Goal: Information Seeking & Learning: Find specific fact

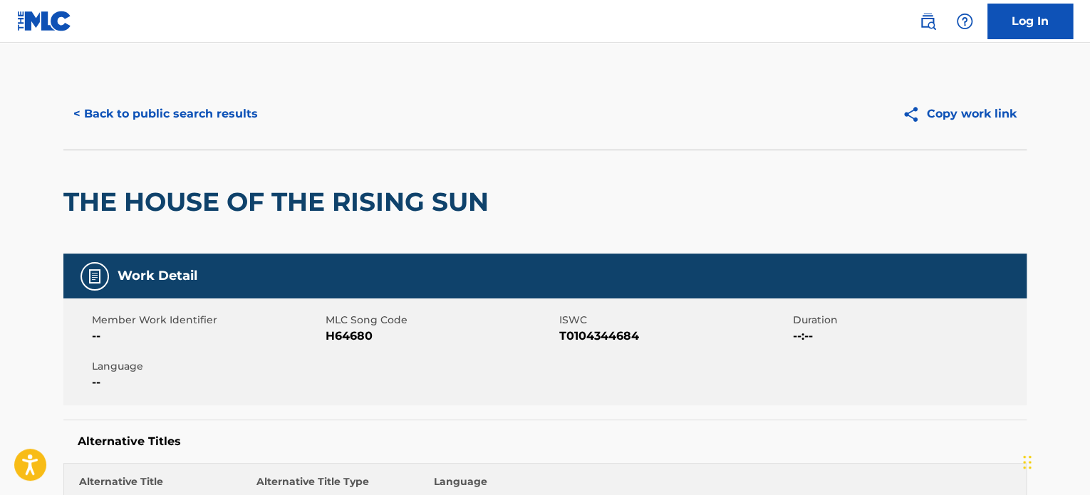
click at [125, 116] on button "< Back to public search results" at bounding box center [165, 114] width 204 height 36
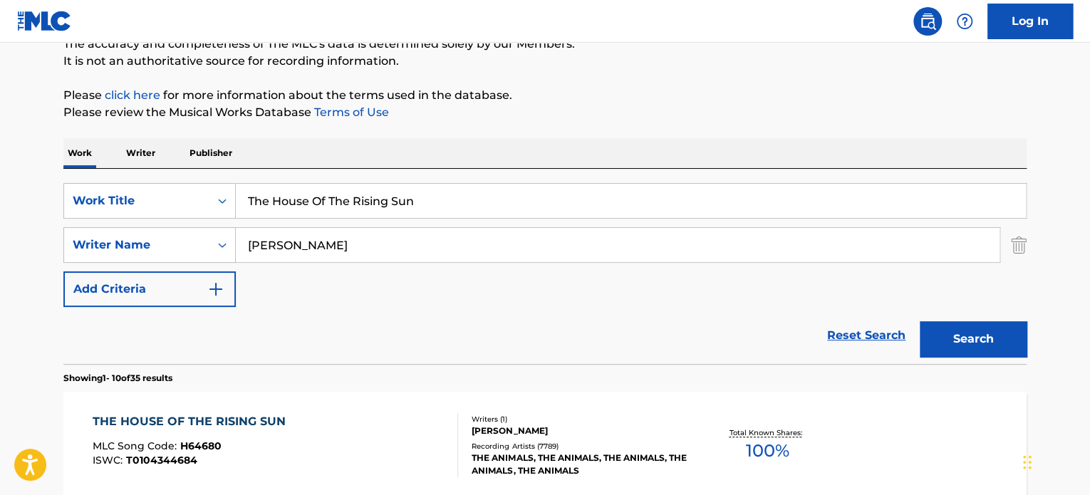
scroll to position [98, 0]
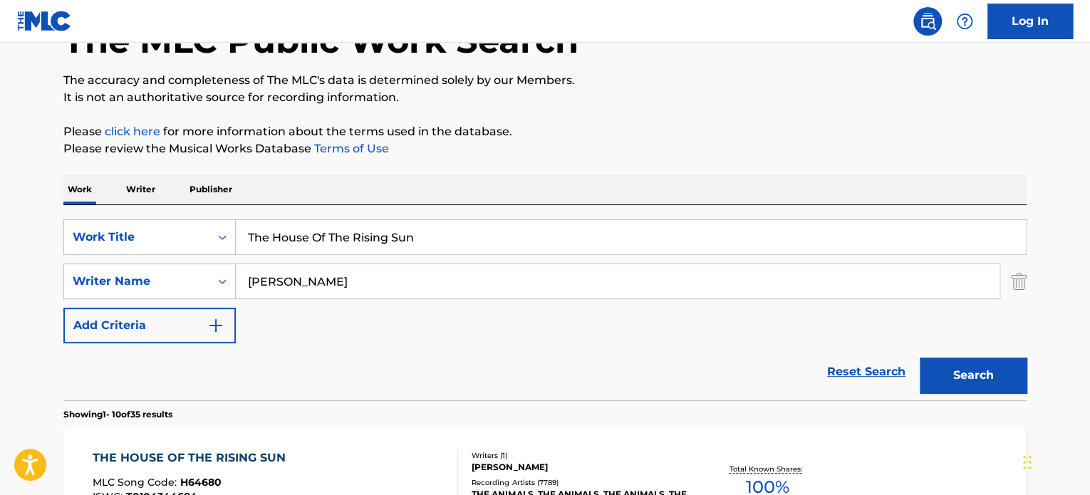
click at [364, 217] on div "SearchWithCriteriaf9d087ec-3216-483f-9567-f64fa03cc463 Work Title The House Of …" at bounding box center [544, 302] width 963 height 195
click at [365, 229] on input "The House Of The Rising Sun" at bounding box center [631, 237] width 790 height 34
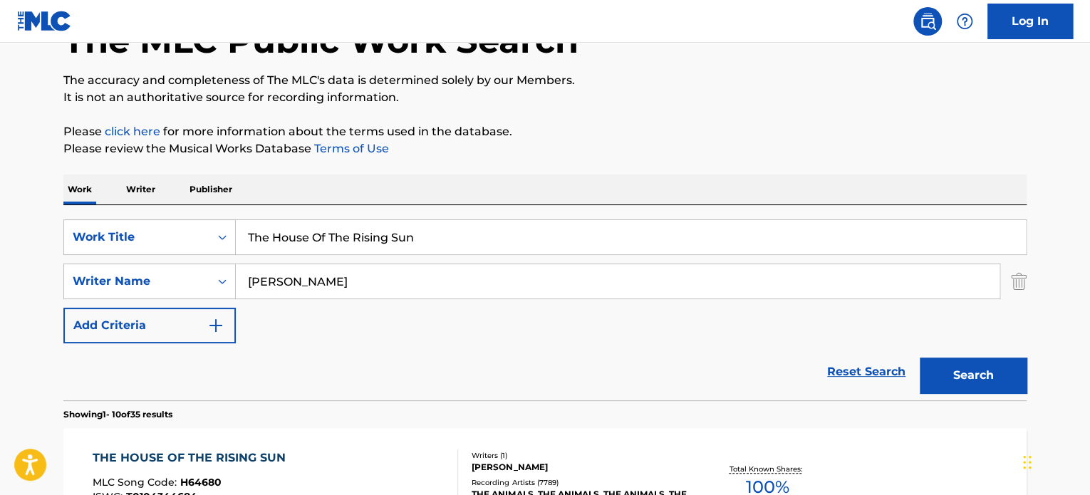
paste input "FADED"
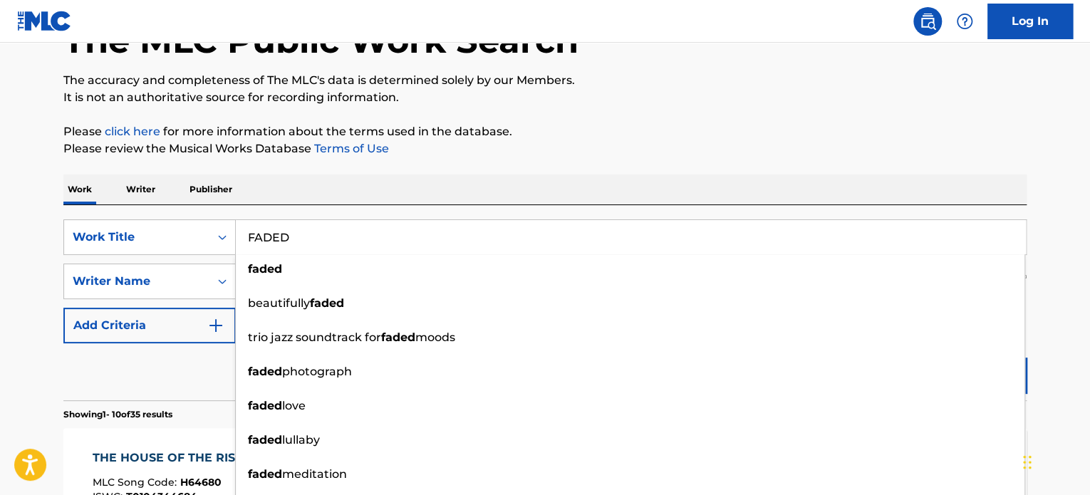
type input "FADED"
drag, startPoint x: 0, startPoint y: 138, endPoint x: 212, endPoint y: 250, distance: 239.7
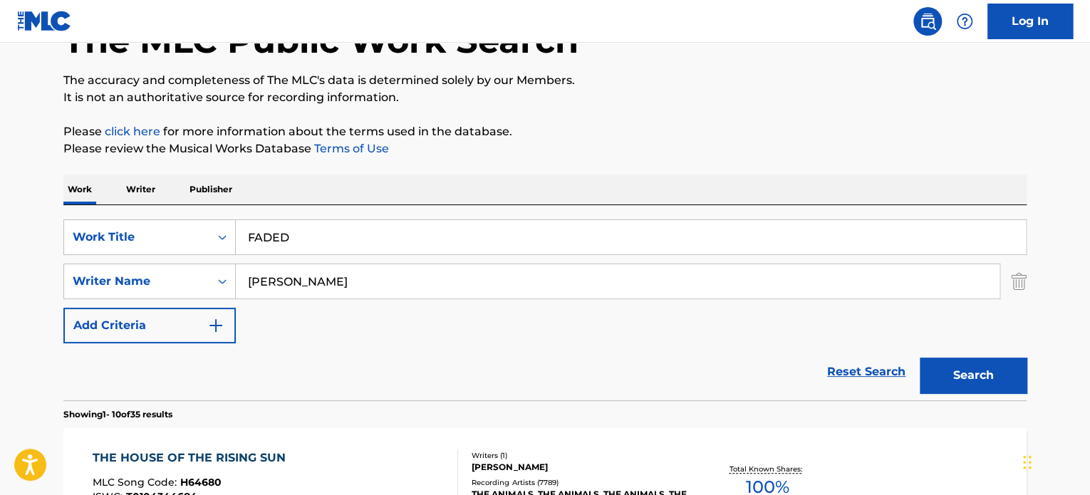
click at [305, 281] on input "[PERSON_NAME]" at bounding box center [618, 281] width 764 height 34
click at [328, 284] on input "[PERSON_NAME]" at bounding box center [618, 281] width 764 height 34
type input "[PERSON_NAME]"
click at [920, 358] on button "Search" at bounding box center [973, 376] width 107 height 36
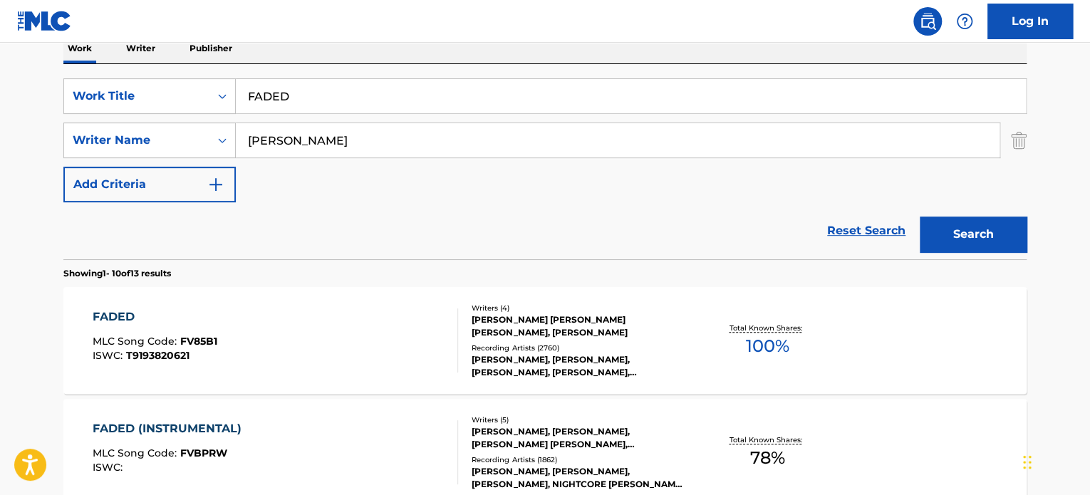
scroll to position [240, 0]
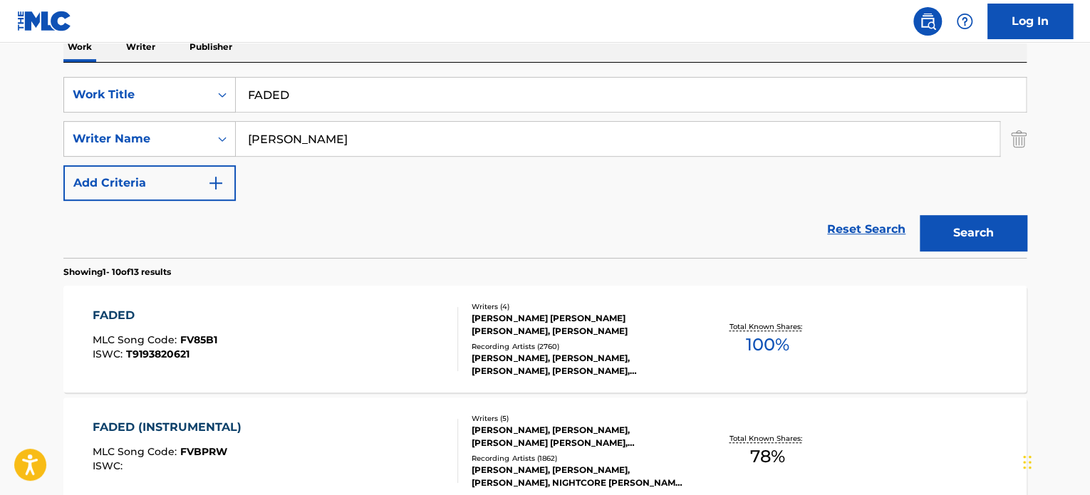
click at [362, 318] on div "FADED MLC Song Code : FV85B1 ISWC : T9193820621" at bounding box center [276, 339] width 366 height 64
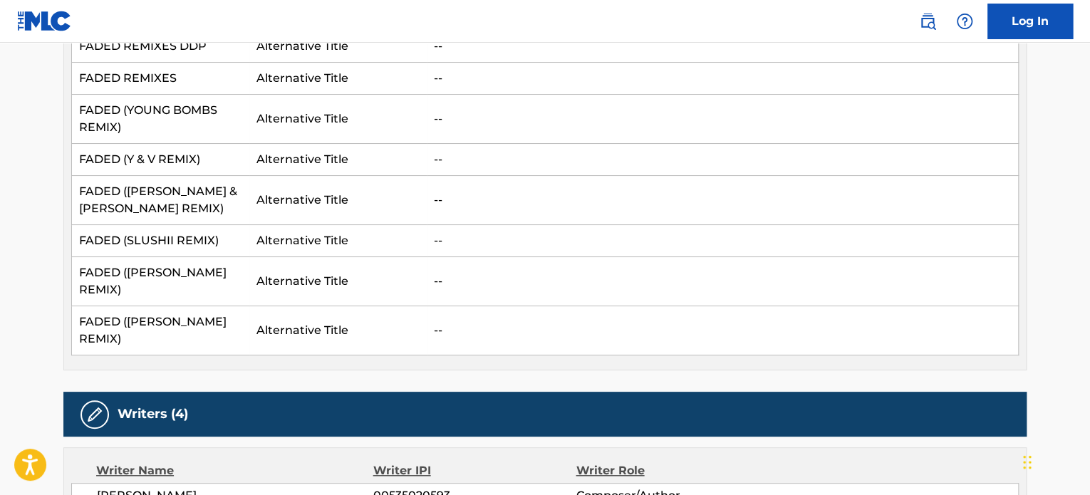
scroll to position [214, 0]
